Goal: Transaction & Acquisition: Purchase product/service

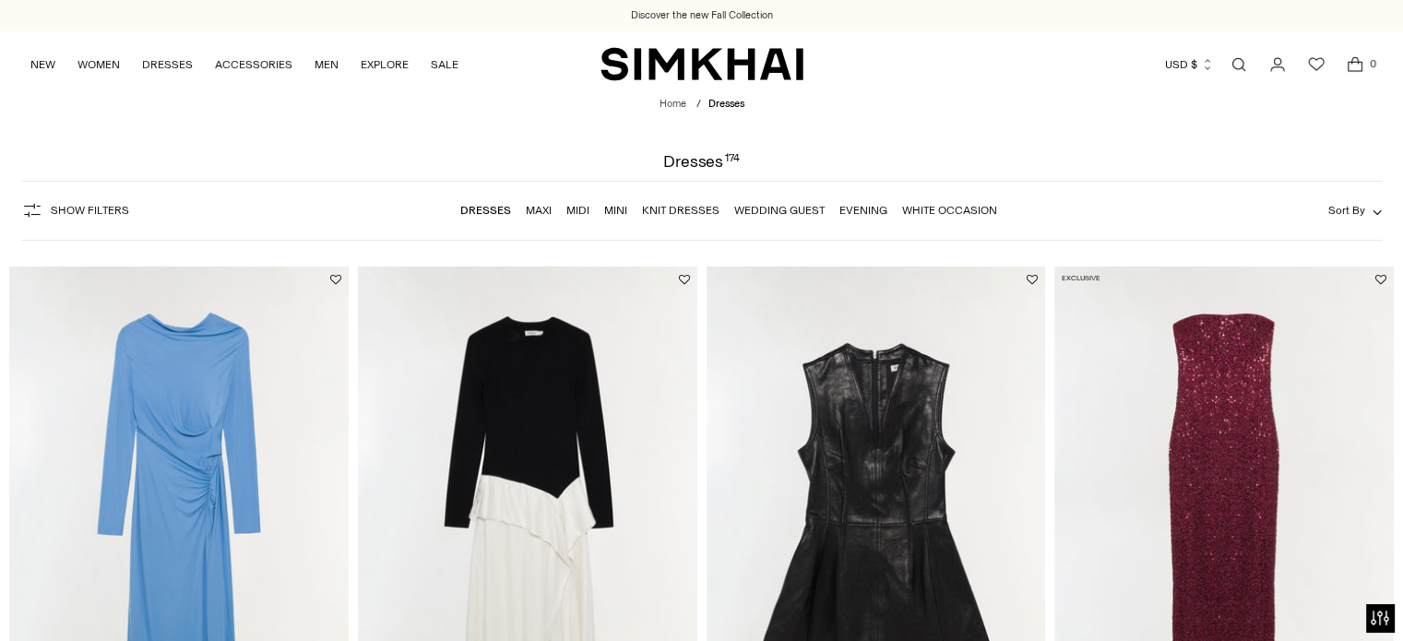
click at [1239, 58] on link "Open search modal" at bounding box center [1238, 64] width 37 height 37
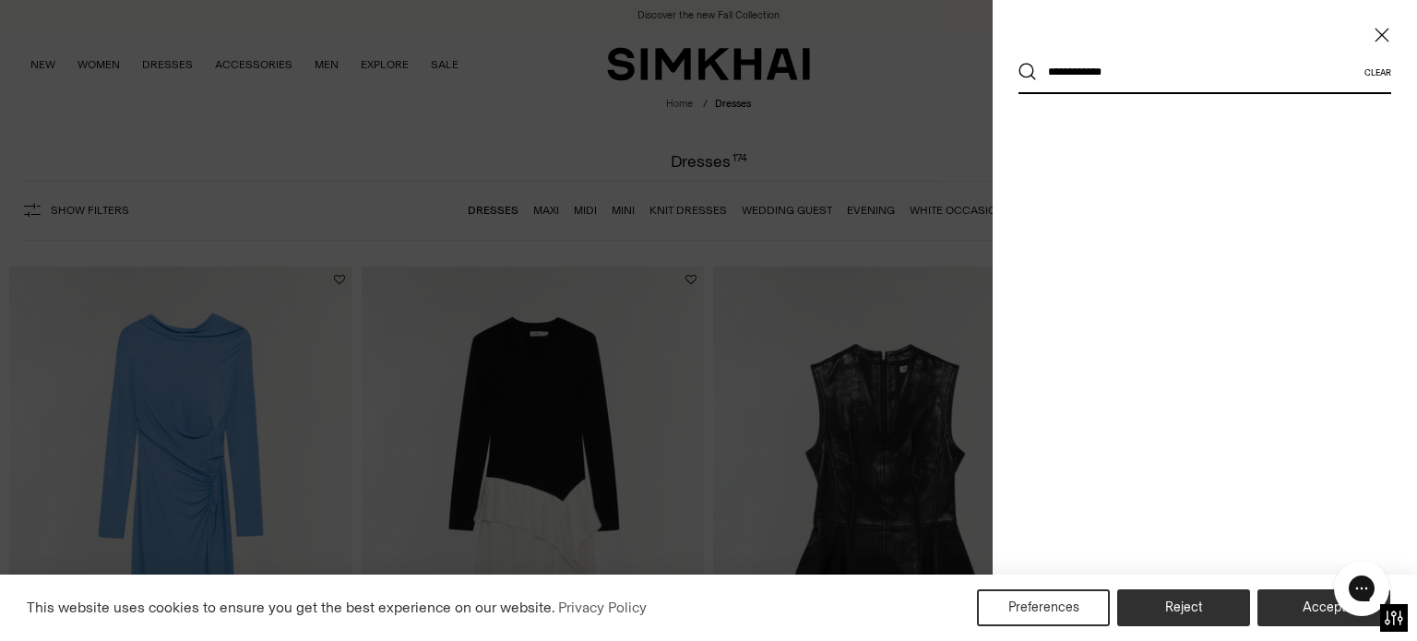
type input "**********"
click at [1018, 63] on button "Search" at bounding box center [1027, 72] width 18 height 18
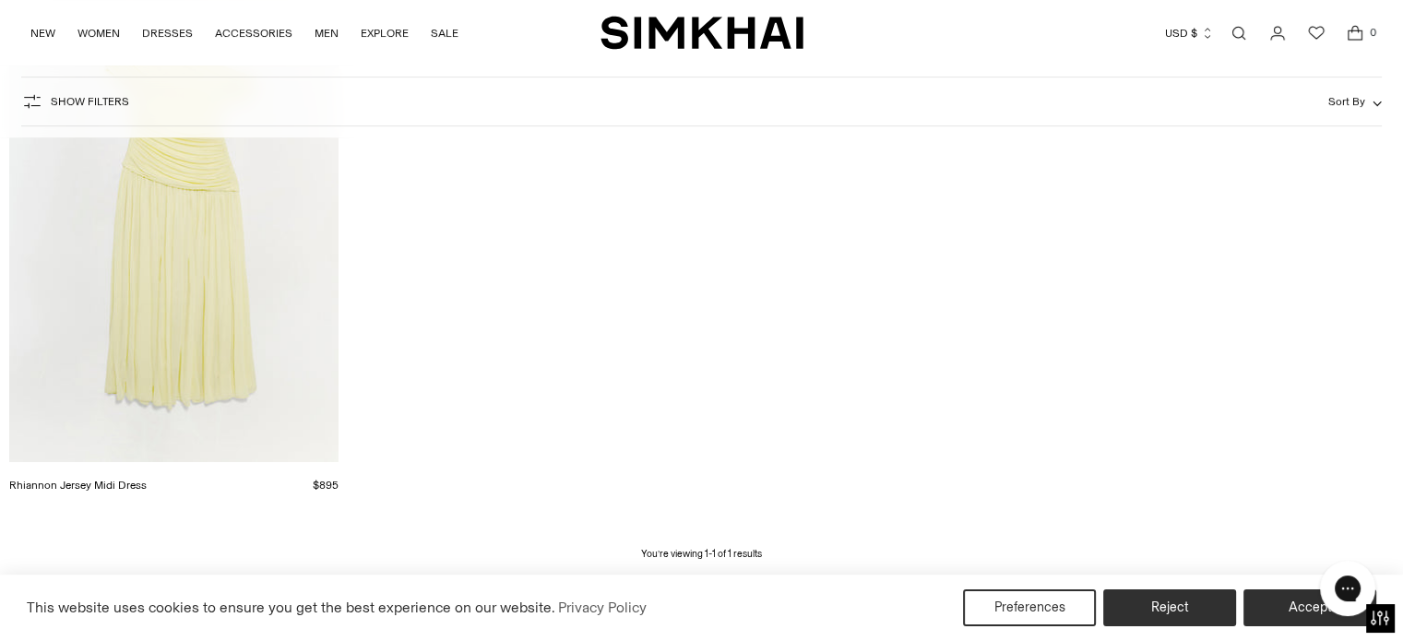
scroll to position [455, 0]
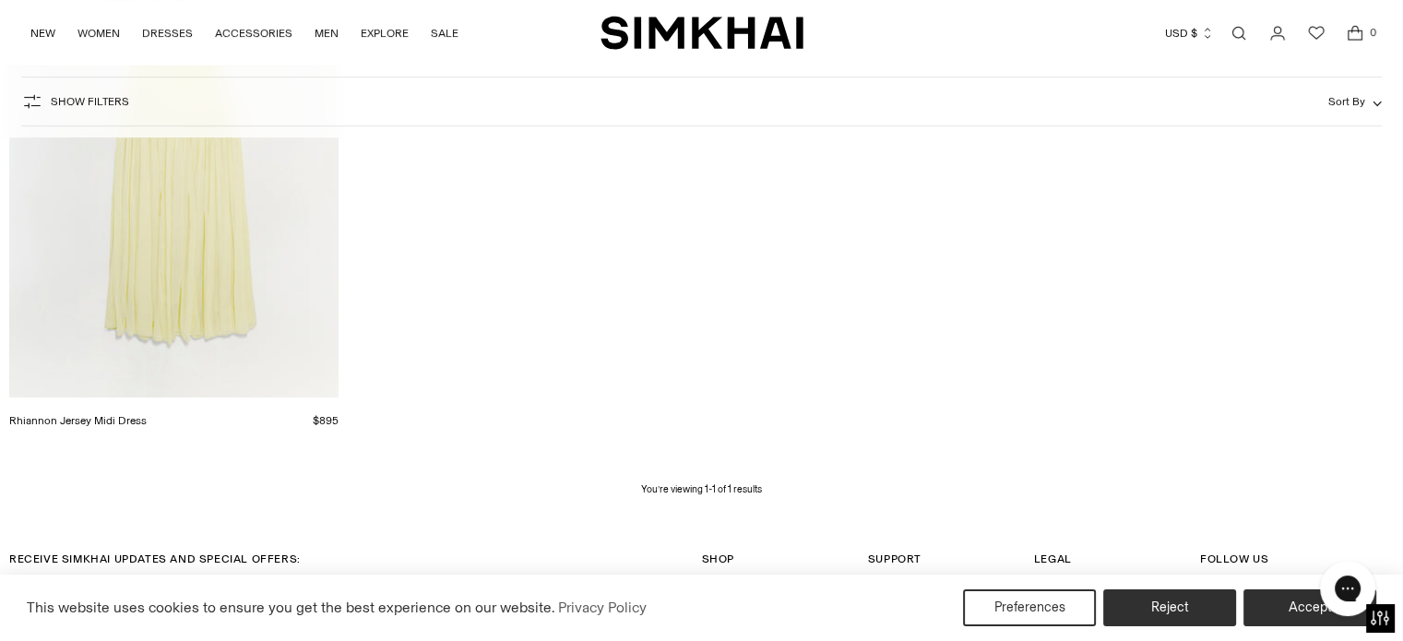
click at [255, 407] on div "Rhiannon Jersey Midi Dress $895 Unit price / per" at bounding box center [173, 417] width 329 height 41
click at [0, 0] on img "Rhiannon Jersey Midi Dress" at bounding box center [0, 0] width 0 height 0
